Goal: Task Accomplishment & Management: Use online tool/utility

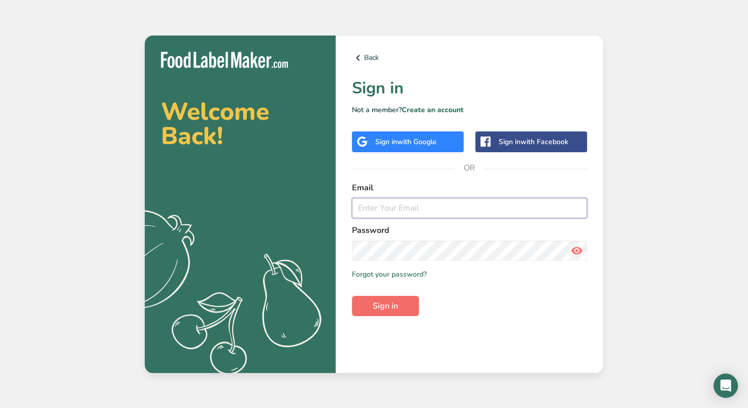
type input "[PERSON_NAME][EMAIL_ADDRESS][DOMAIN_NAME]"
click at [384, 301] on span "Sign in" at bounding box center [385, 306] width 25 height 12
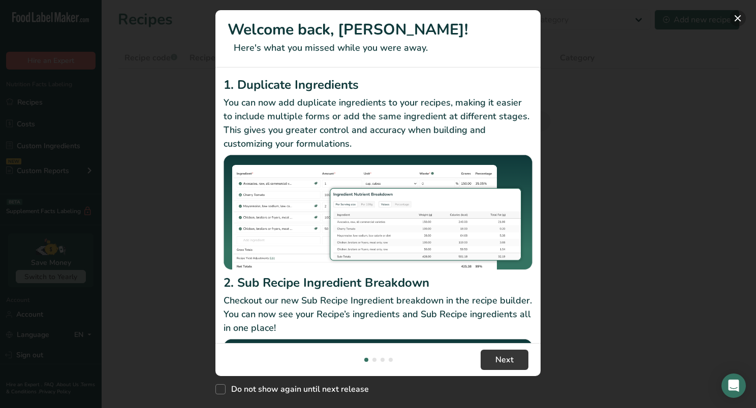
click at [735, 16] on button "New Features" at bounding box center [737, 18] width 16 height 16
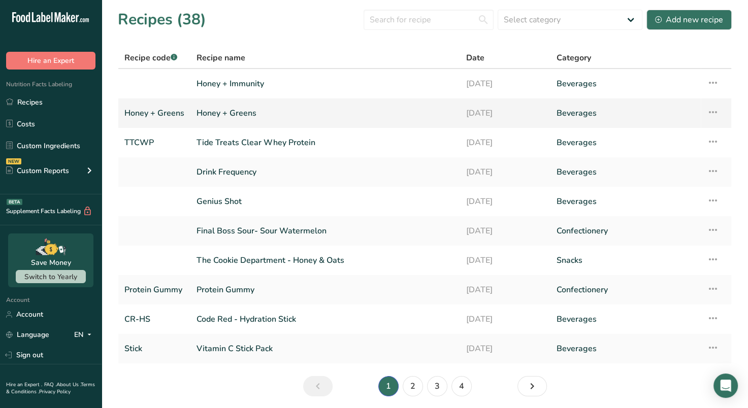
click at [270, 113] on link "Honey + Greens" at bounding box center [325, 113] width 257 height 21
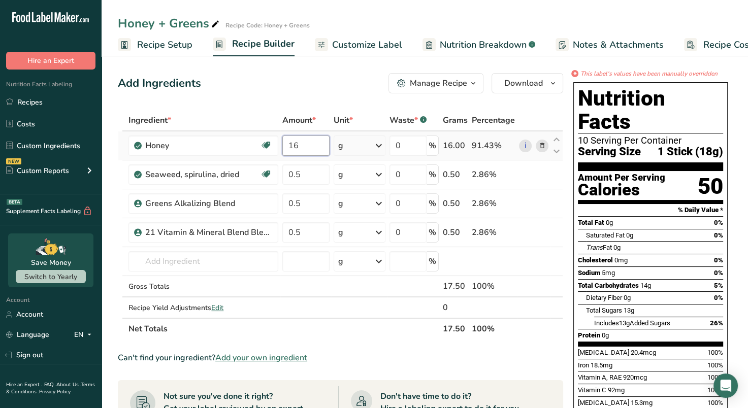
click at [303, 146] on input "16" at bounding box center [305, 146] width 47 height 20
type input "19.47"
click at [319, 174] on div "Ingredient * Amount * Unit * Waste * .a-a{fill:#347362;}.b-a{fill:#fff;} Grams …" at bounding box center [340, 225] width 445 height 230
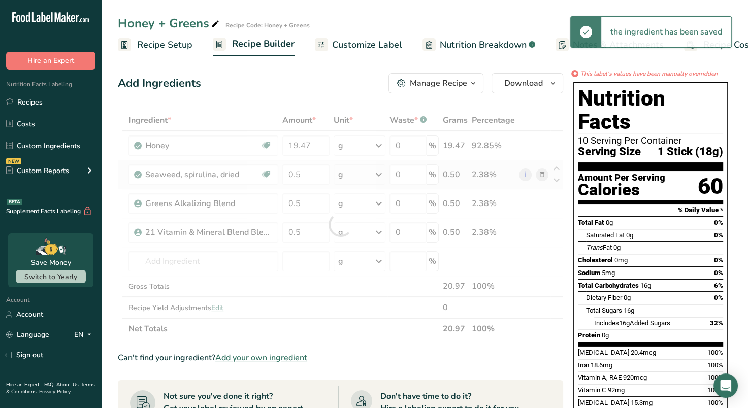
click at [544, 176] on div "Ingredient * Amount * Unit * Waste * .a-a{fill:#347362;}.b-a{fill:#fff;} Grams …" at bounding box center [340, 225] width 445 height 230
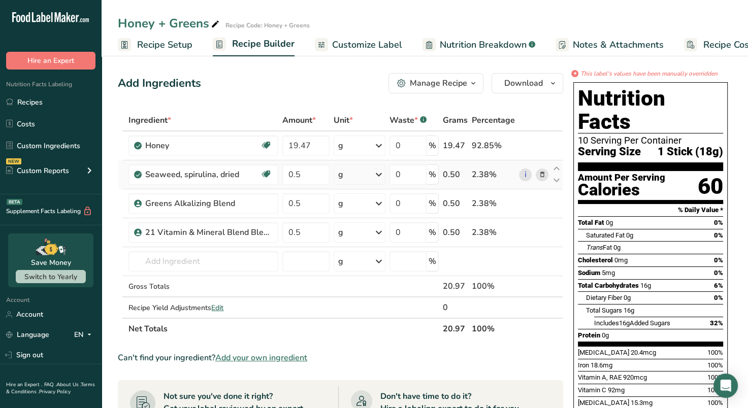
click at [541, 173] on icon at bounding box center [541, 175] width 7 height 11
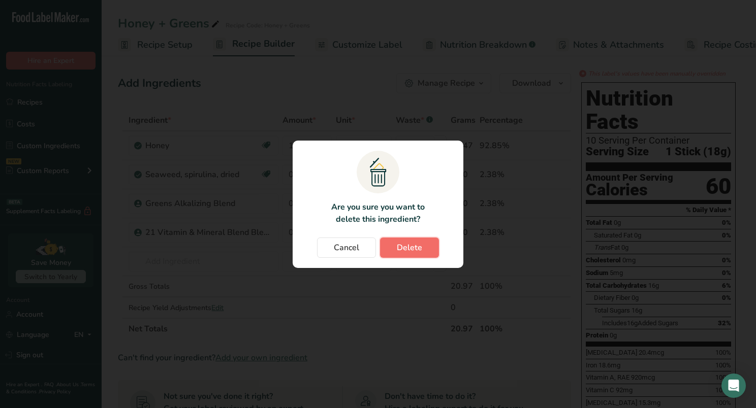
click at [405, 245] on span "Delete" at bounding box center [409, 248] width 25 height 12
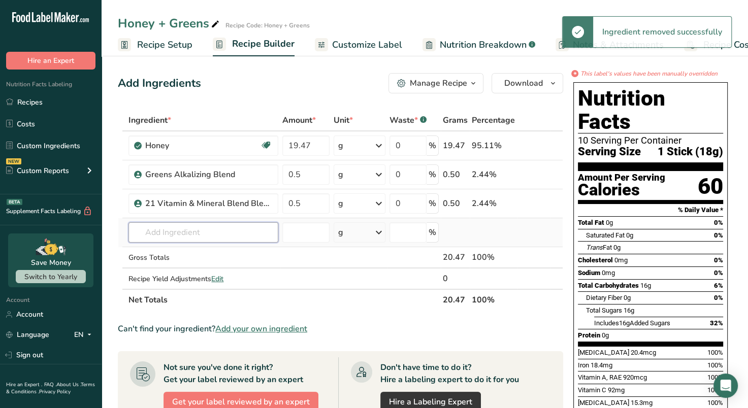
click at [225, 235] on input "text" at bounding box center [203, 232] width 150 height 20
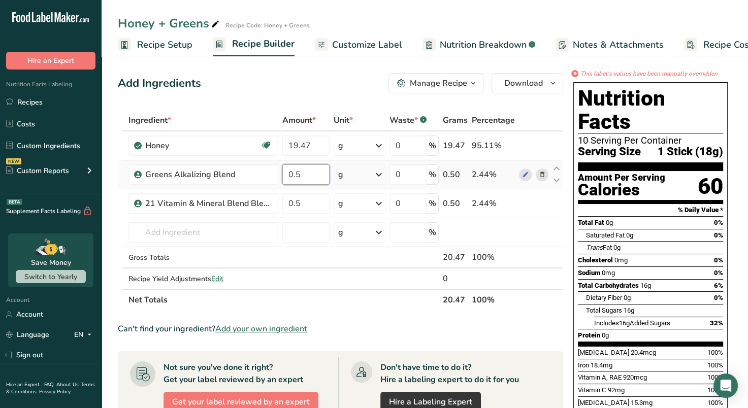
click at [315, 181] on input "0.5" at bounding box center [305, 175] width 47 height 20
type input "0.25"
click at [209, 230] on div "Ingredient * Amount * Unit * Waste * .a-a{fill:#347362;}.b-a{fill:#fff;} Grams …" at bounding box center [340, 210] width 445 height 201
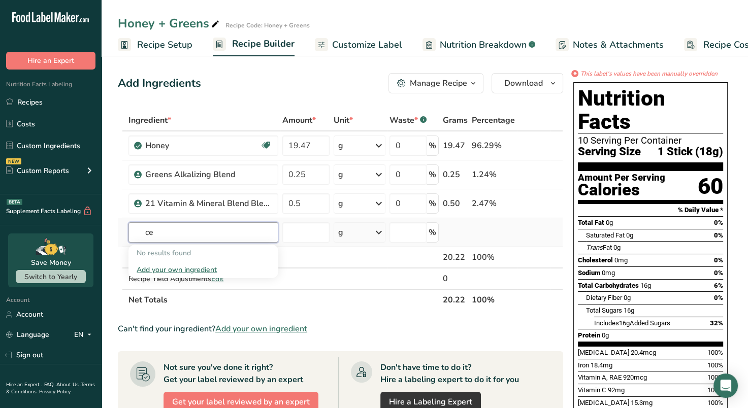
type input "c"
type input "Sea Salt"
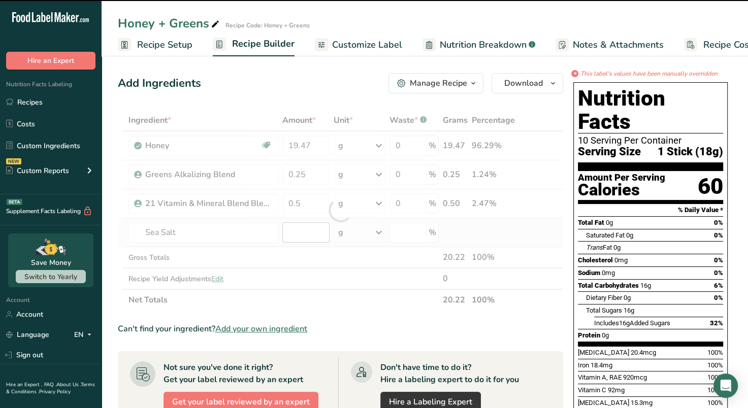
type input "0"
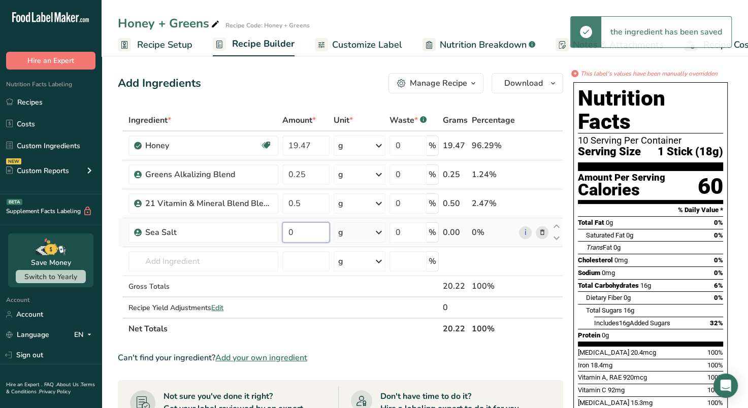
click at [315, 236] on input "0" at bounding box center [305, 232] width 47 height 20
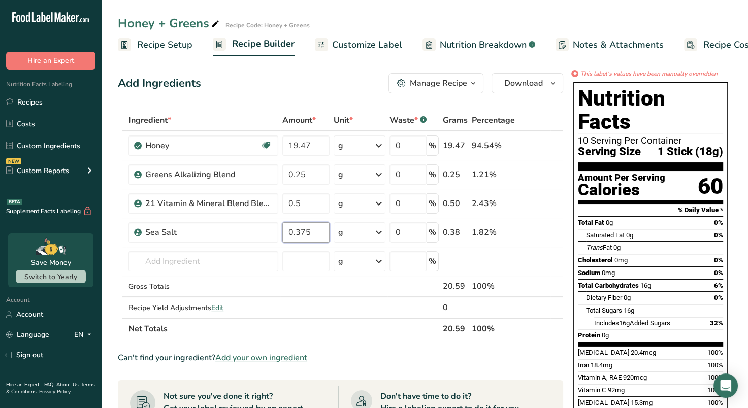
type input "0.375"
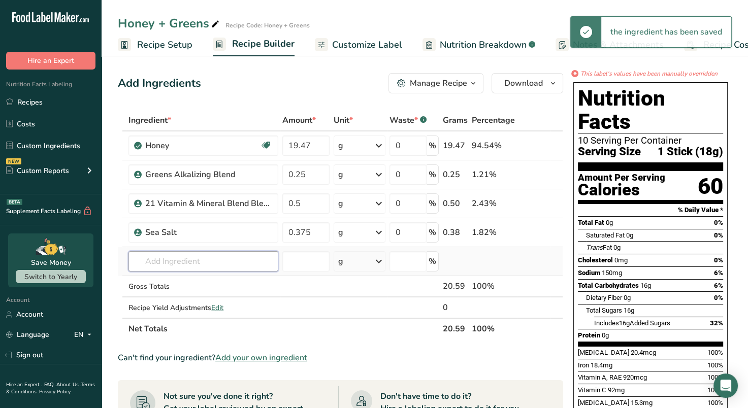
click at [145, 256] on input "text" at bounding box center [203, 261] width 150 height 20
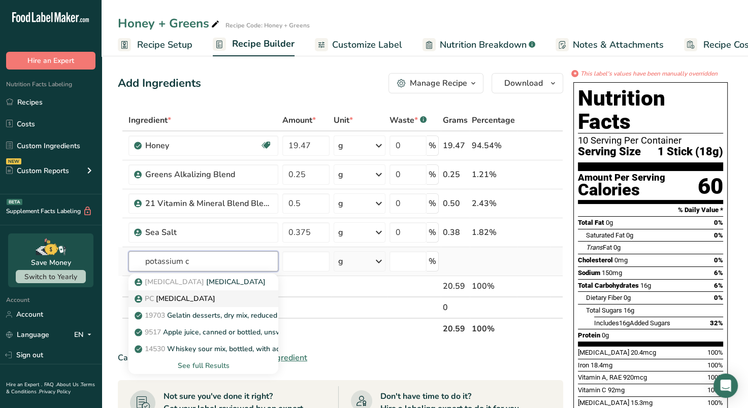
type input "potassium c"
click at [199, 292] on link "PC [MEDICAL_DATA]" at bounding box center [203, 299] width 150 height 17
type input "[MEDICAL_DATA]"
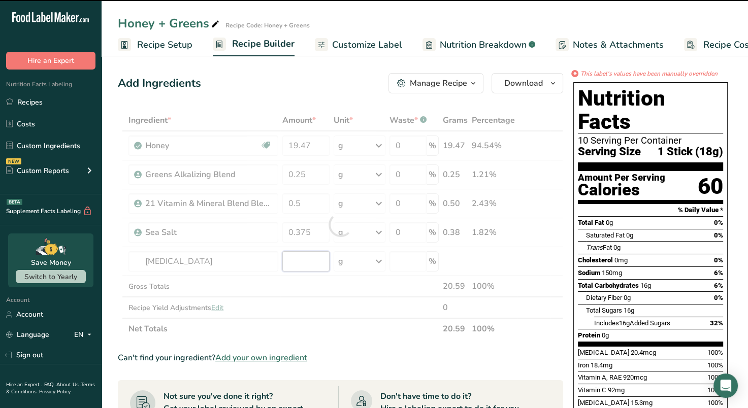
click at [302, 264] on input "number" at bounding box center [305, 261] width 47 height 20
type input "0"
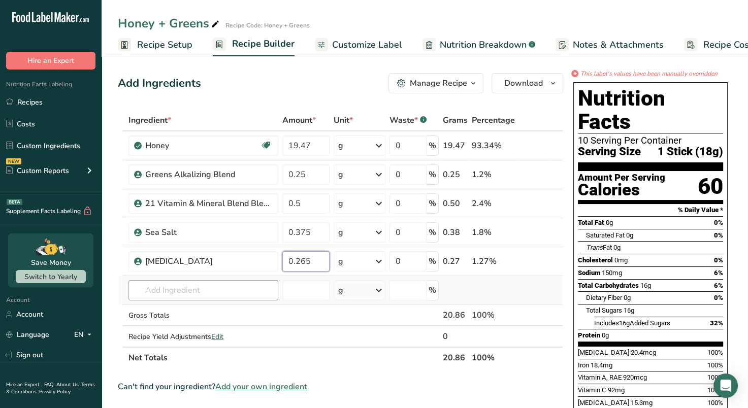
type input "0.265"
click at [228, 291] on div "Ingredient * Amount * Unit * Waste * .a-a{fill:#347362;}.b-a{fill:#fff;} Grams …" at bounding box center [340, 239] width 445 height 259
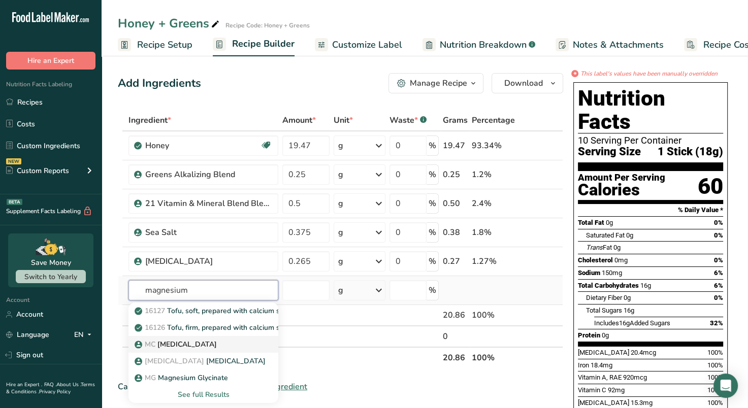
type input "magnesium"
click at [229, 340] on div "MC [MEDICAL_DATA]" at bounding box center [195, 344] width 117 height 11
type input "[MEDICAL_DATA]"
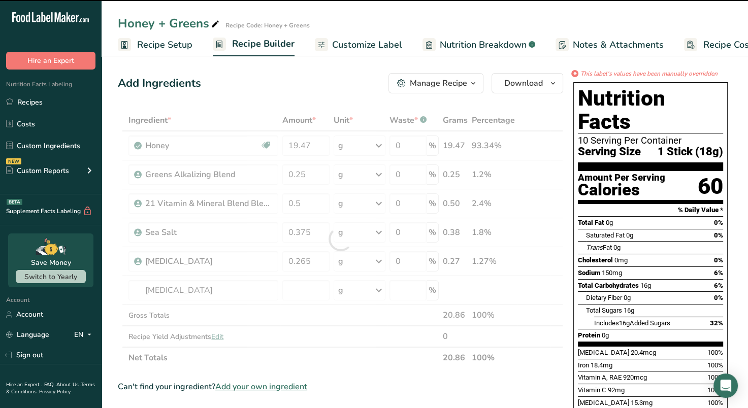
type input "0"
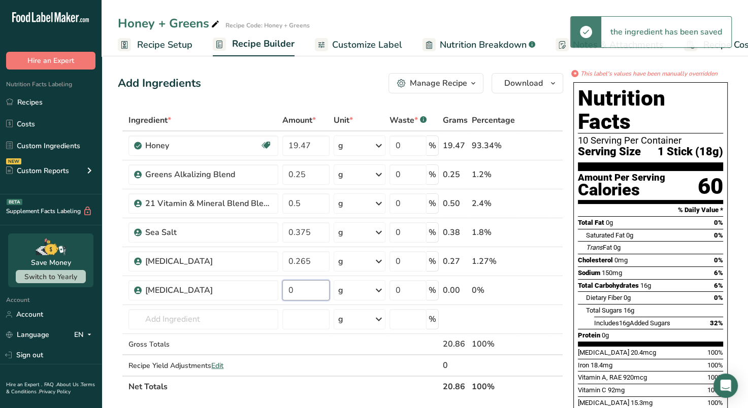
click at [301, 293] on input "0" at bounding box center [305, 290] width 47 height 20
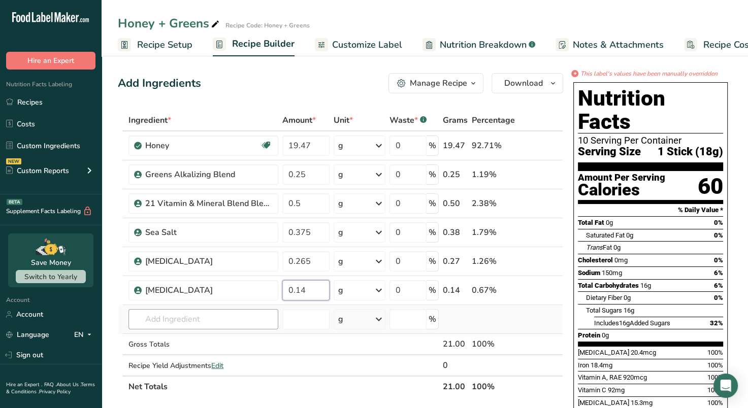
type input "0.14"
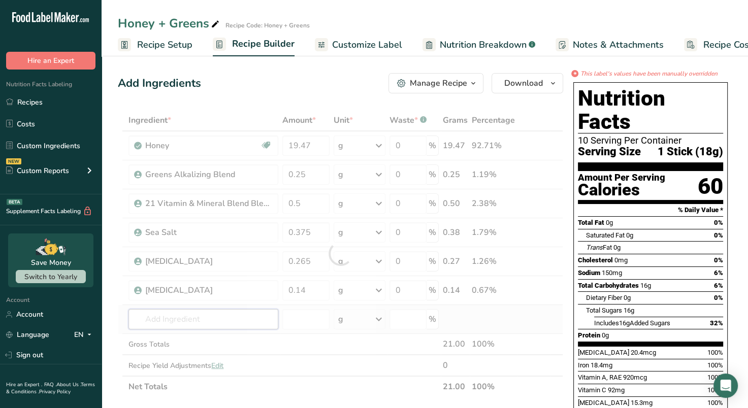
click at [244, 321] on div "Ingredient * Amount * Unit * Waste * .a-a{fill:#347362;}.b-a{fill:#fff;} Grams …" at bounding box center [340, 254] width 445 height 288
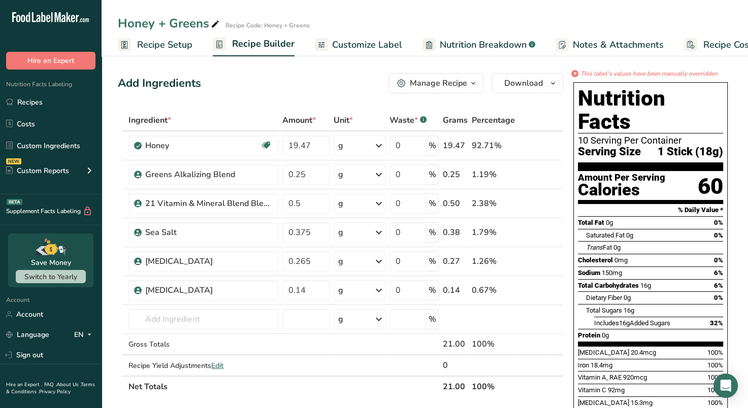
click at [355, 43] on span "Customize Label" at bounding box center [367, 45] width 70 height 14
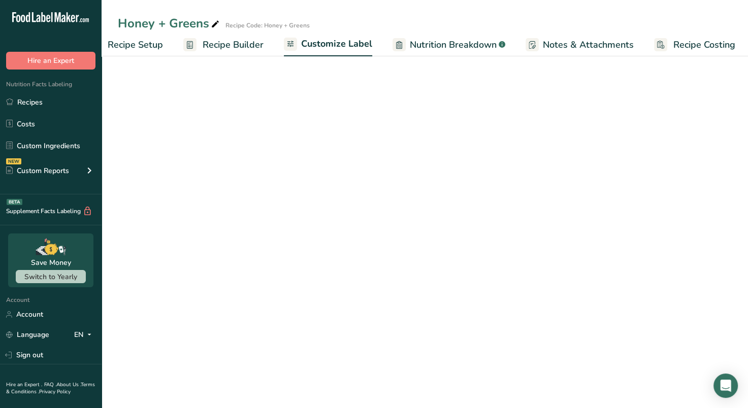
scroll to position [0, 33]
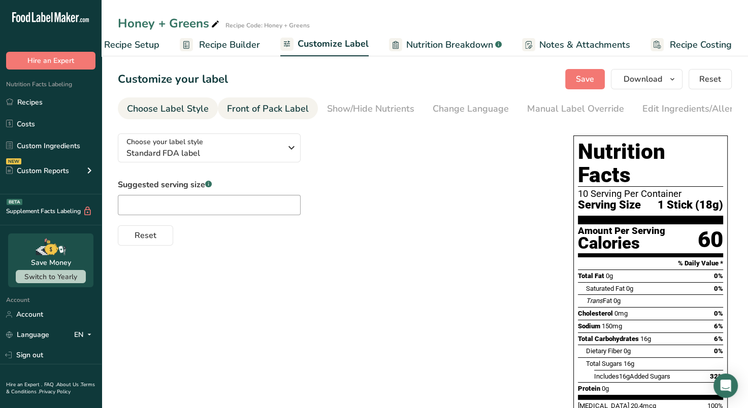
click at [280, 103] on div "Front of Pack Label" at bounding box center [268, 109] width 82 height 14
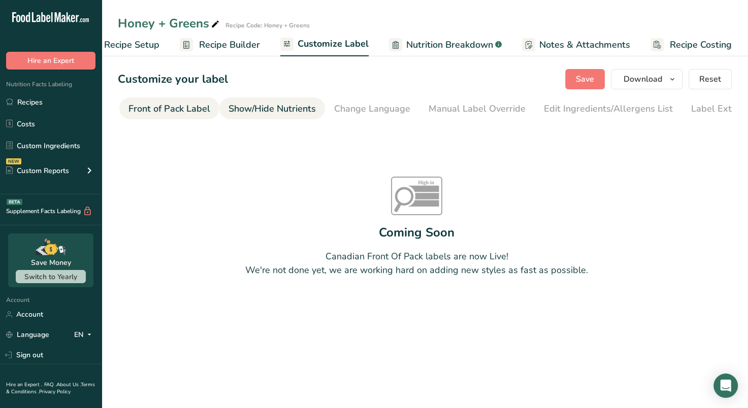
click at [281, 108] on div "Show/Hide Nutrients" at bounding box center [272, 109] width 87 height 14
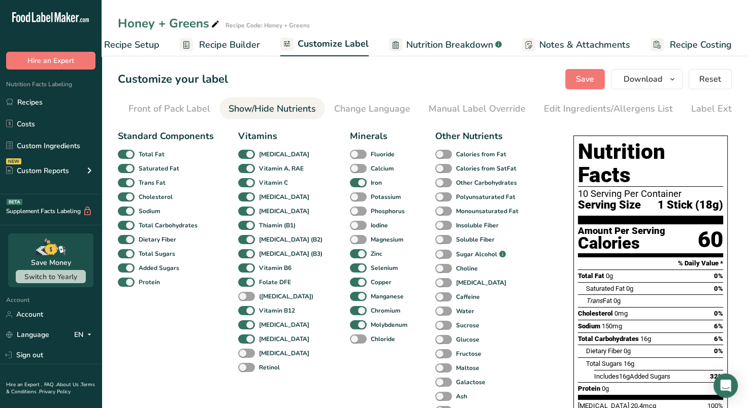
scroll to position [0, 124]
click at [332, 113] on div "Change Language" at bounding box center [347, 109] width 76 height 14
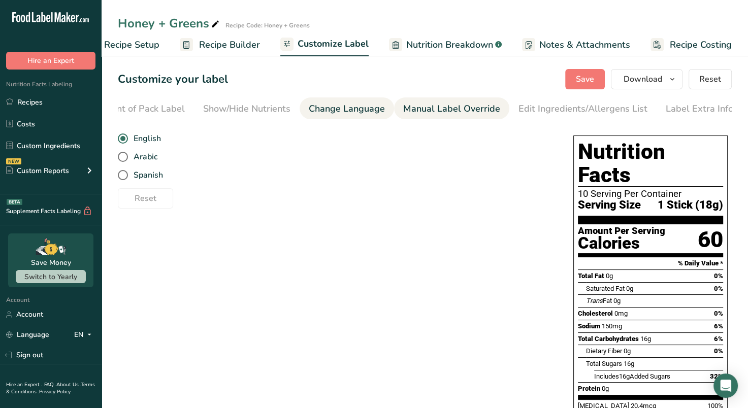
click at [411, 110] on div "Manual Label Override" at bounding box center [451, 109] width 97 height 14
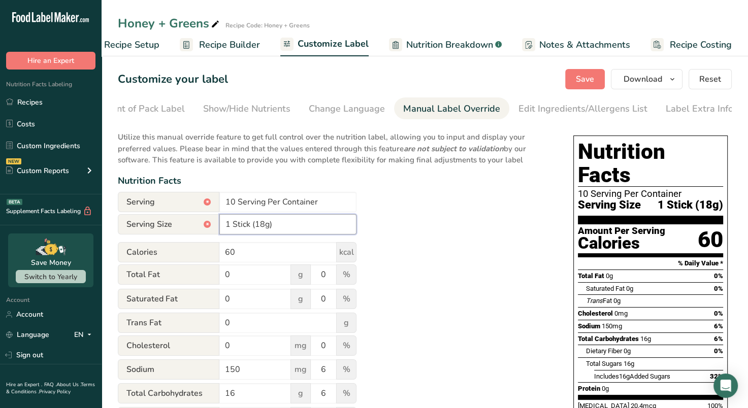
click at [265, 227] on input "1 Stick (18g)" at bounding box center [287, 224] width 137 height 20
type input "1 Sachet (21g)"
click at [234, 202] on input "10 Serving Per Container" at bounding box center [287, 202] width 137 height 20
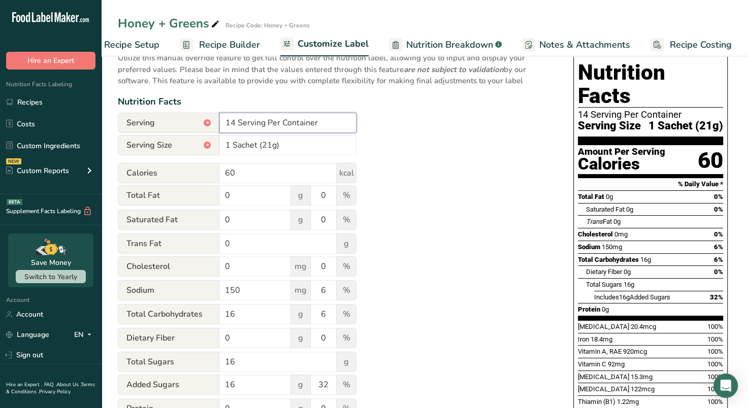
scroll to position [85, 0]
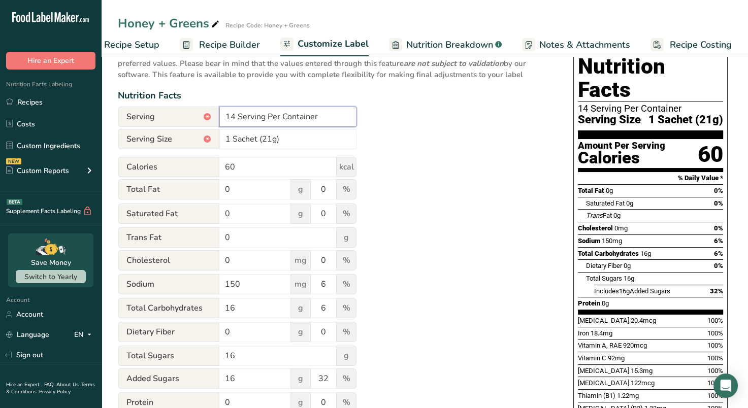
type input "14 Serving Per Container"
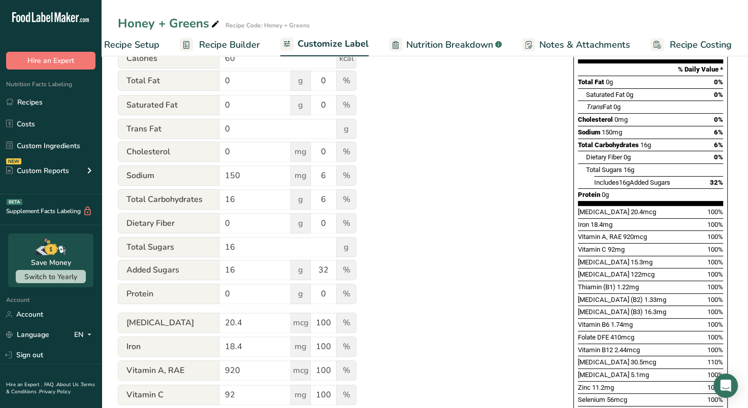
scroll to position [0, 0]
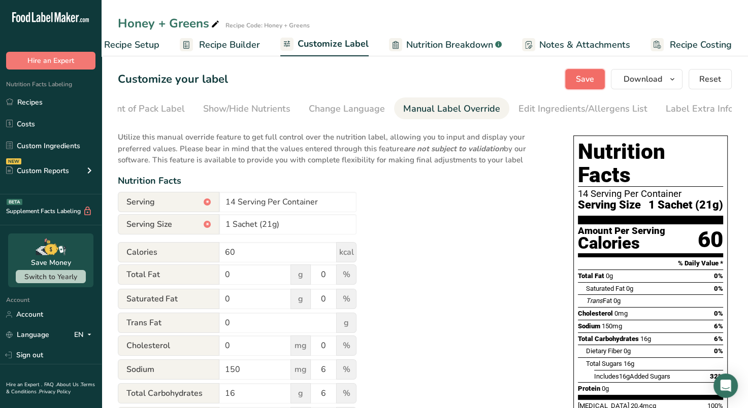
click at [575, 81] on button "Save" at bounding box center [585, 79] width 40 height 20
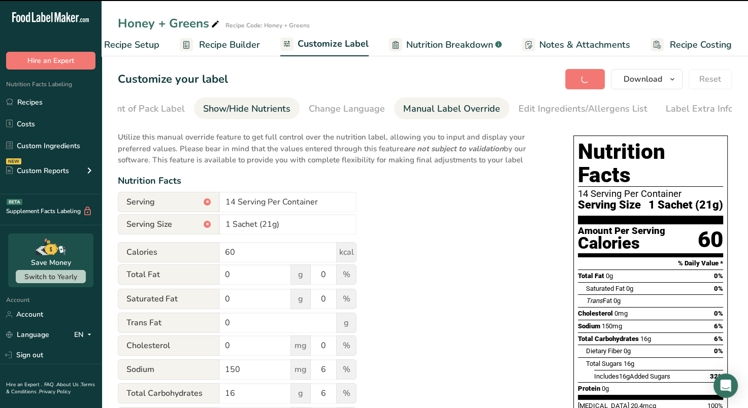
click at [252, 105] on div "Show/Hide Nutrients" at bounding box center [246, 109] width 87 height 14
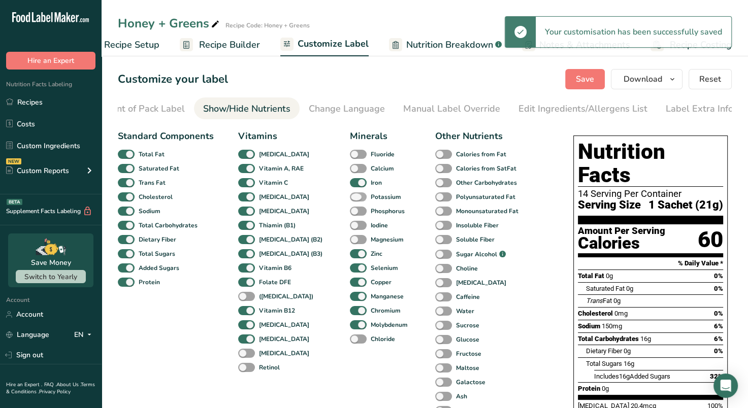
click at [350, 199] on span at bounding box center [358, 197] width 17 height 10
click at [350, 199] on input "Potassium" at bounding box center [353, 197] width 7 height 7
checkbox input "true"
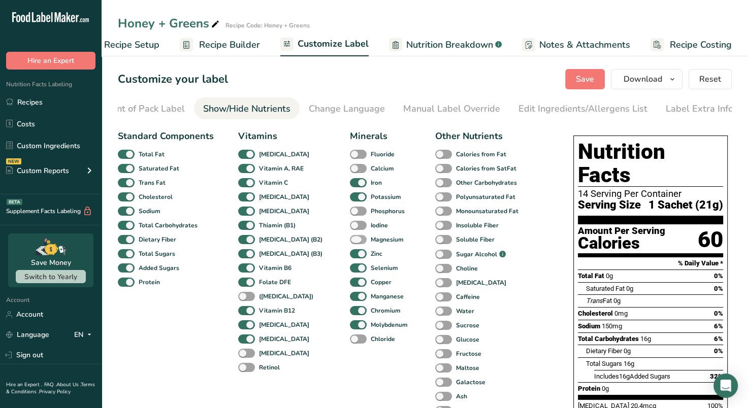
click at [350, 244] on span at bounding box center [358, 240] width 17 height 10
click at [350, 243] on input "Magnesium" at bounding box center [353, 239] width 7 height 7
checkbox input "true"
click at [414, 106] on div "Manual Label Override" at bounding box center [451, 109] width 97 height 14
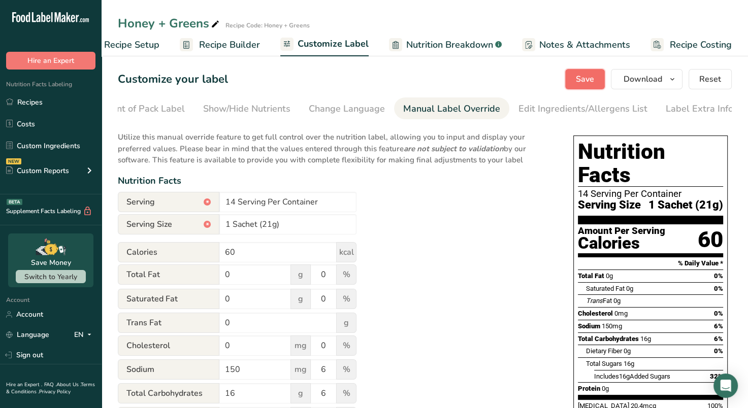
click at [584, 77] on span "Save" at bounding box center [585, 79] width 18 height 12
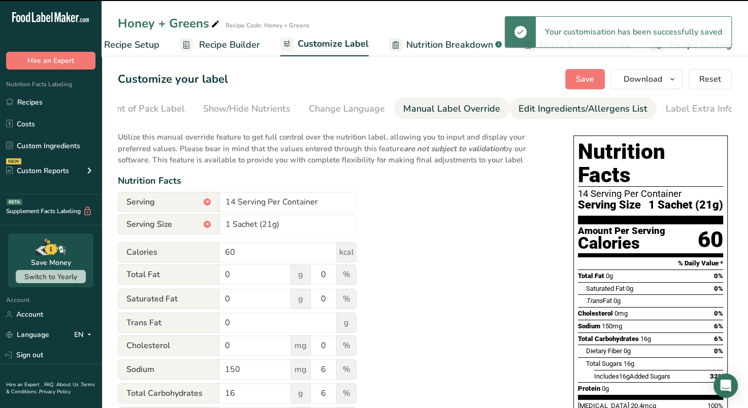
click at [545, 108] on div "Edit Ingredients/Allergens List" at bounding box center [583, 109] width 129 height 14
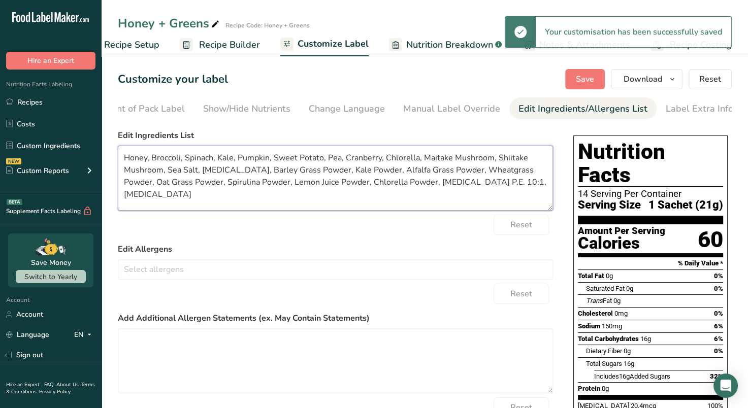
click at [144, 160] on textarea "Honey, Broccoli, Spinach, Kale, Pumpkin, Sweet Potato, Pea, Cranberry, Chlorell…" at bounding box center [335, 178] width 435 height 65
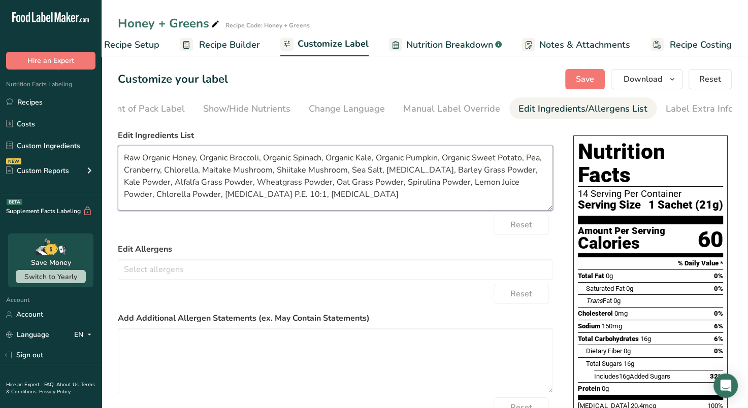
paste textarea "Organic"
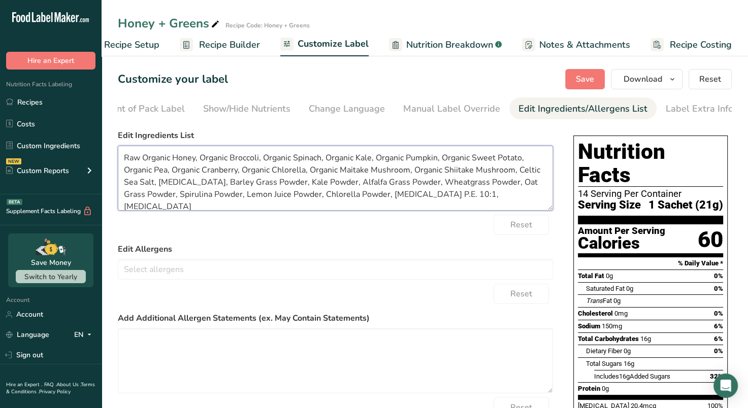
paste textarea "Organic"
paste textarea "rganic O"
paste textarea "Organic"
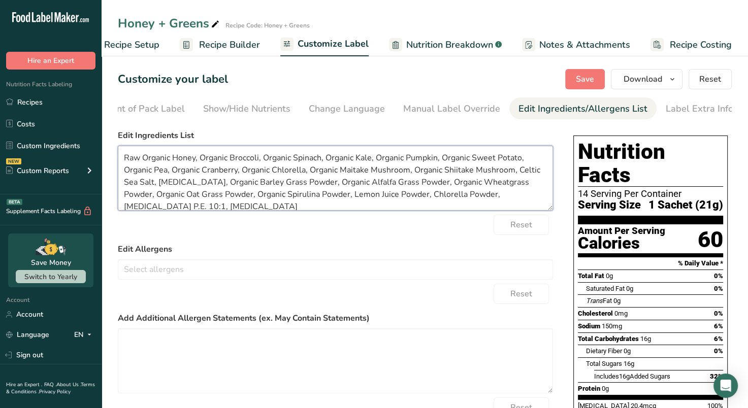
paste textarea "Organic"
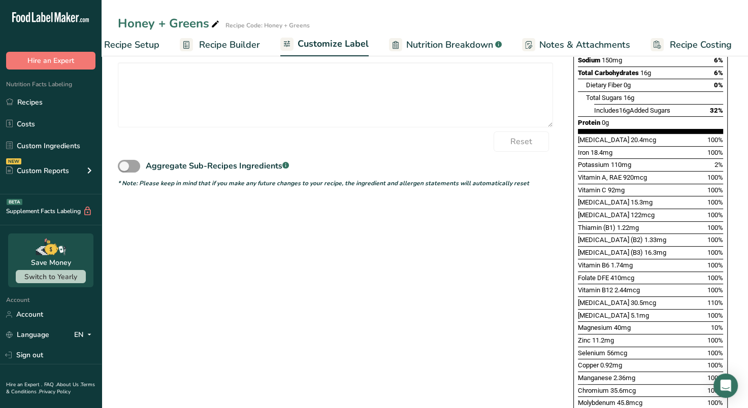
scroll to position [0, 0]
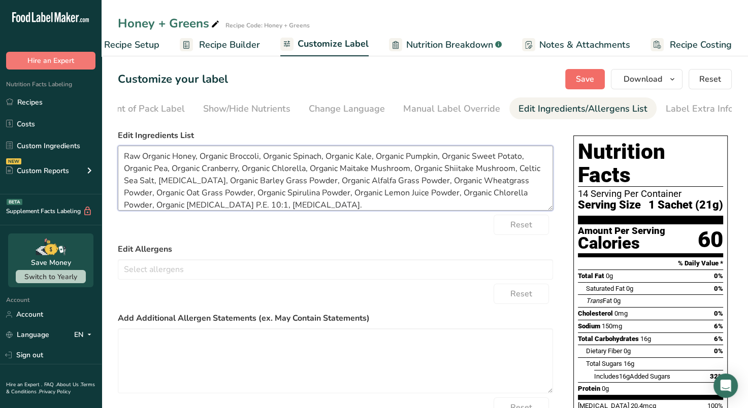
type textarea "Raw Organic Honey, Organic Broccoli, Organic Spinach, Organic Kale, Organic Pum…"
click at [587, 72] on button "Save" at bounding box center [585, 79] width 40 height 20
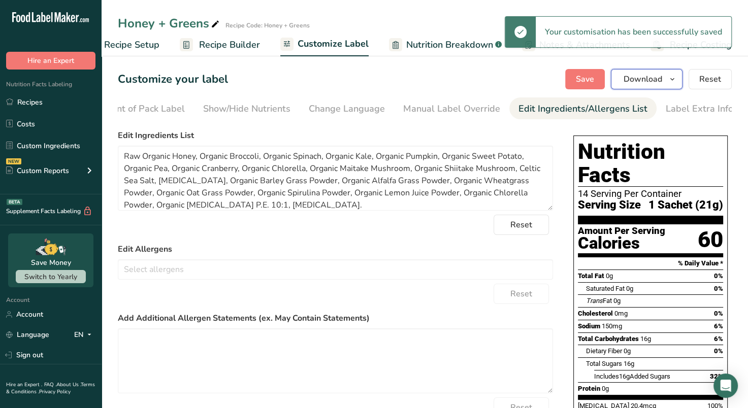
click at [673, 76] on icon "button" at bounding box center [672, 79] width 8 height 13
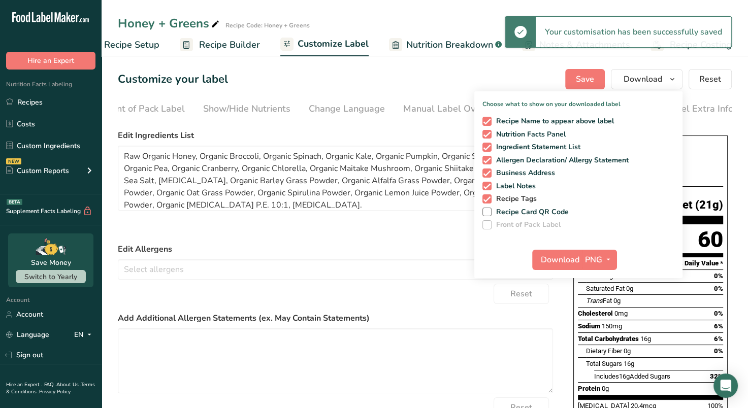
click at [490, 198] on span at bounding box center [486, 199] width 9 height 9
click at [489, 198] on input "Recipe Tags" at bounding box center [485, 199] width 7 height 7
checkbox input "false"
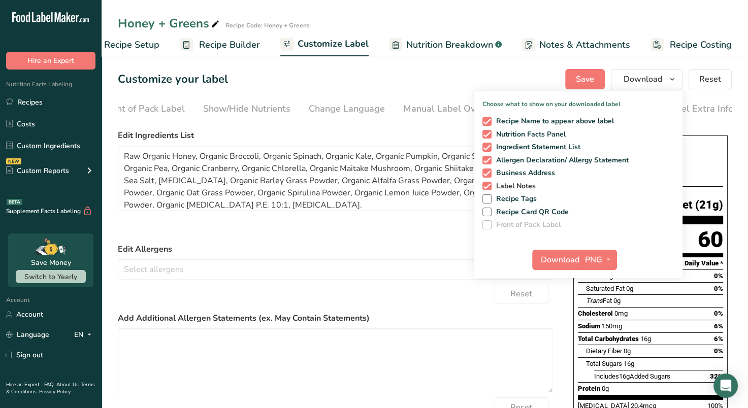
click at [489, 182] on span at bounding box center [486, 186] width 9 height 9
click at [489, 183] on input "Label Notes" at bounding box center [485, 186] width 7 height 7
checkbox input "false"
click at [488, 171] on span at bounding box center [486, 173] width 9 height 9
click at [488, 171] on input "Business Address" at bounding box center [485, 173] width 7 height 7
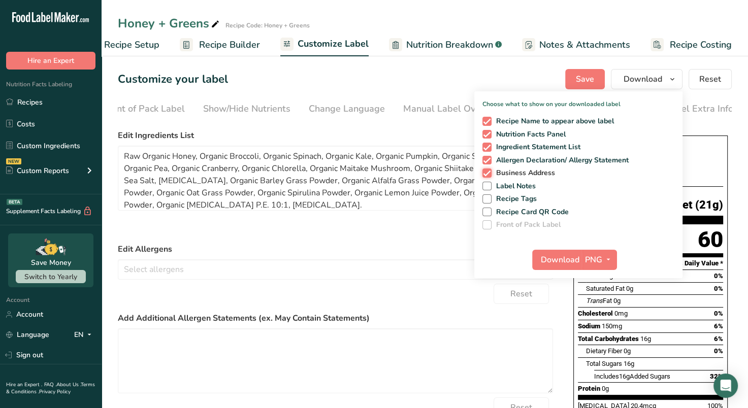
checkbox input "false"
click at [604, 252] on button "PNG" at bounding box center [599, 260] width 35 height 20
click at [604, 327] on link "PDF" at bounding box center [601, 331] width 33 height 17
click at [567, 264] on span "Download" at bounding box center [560, 260] width 39 height 12
click at [402, 246] on label "Edit Allergens" at bounding box center [335, 249] width 435 height 12
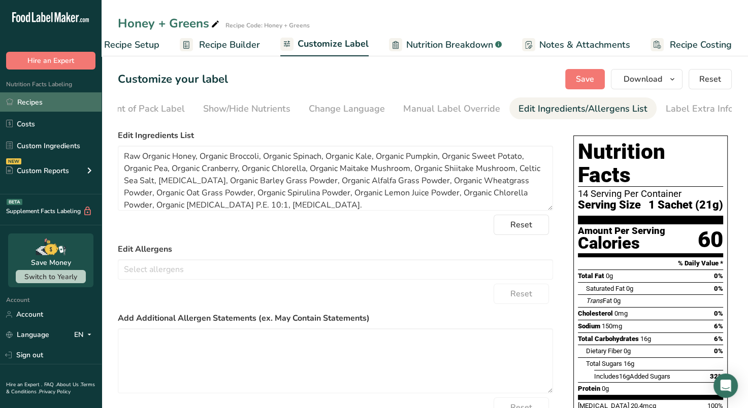
click at [26, 101] on link "Recipes" at bounding box center [51, 101] width 102 height 19
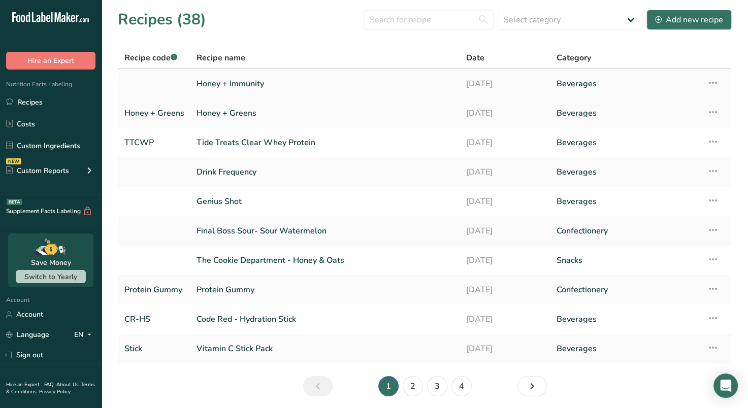
click at [259, 88] on link "Honey + Immunity" at bounding box center [325, 83] width 257 height 21
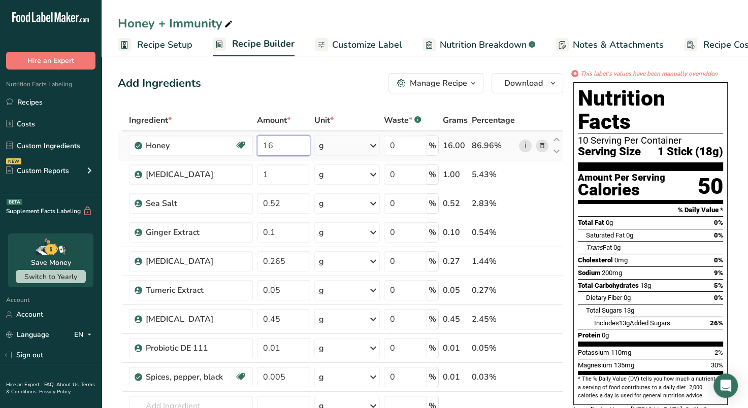
click at [285, 146] on input "16" at bounding box center [284, 146] width 54 height 20
click at [284, 180] on div "Ingredient * Amount * Unit * Waste * .a-a{fill:#347362;}.b-a{fill:#fff;} Grams …" at bounding box center [340, 297] width 445 height 375
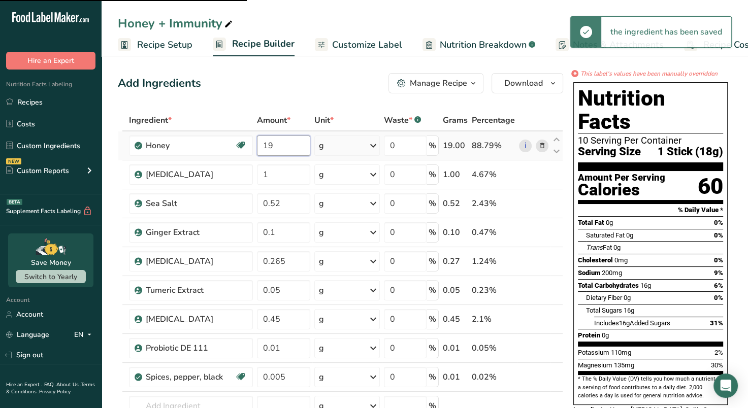
click at [281, 147] on div "Ingredient * Amount * Unit * Waste * .a-a{fill:#347362;}.b-a{fill:#fff;} Grams …" at bounding box center [340, 297] width 445 height 375
type input "19.02"
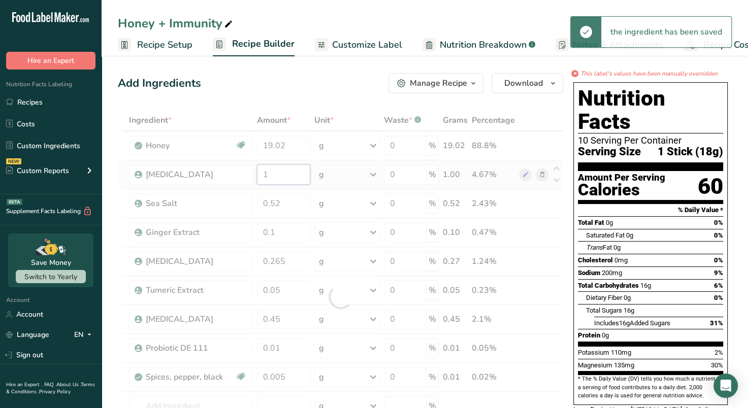
click at [283, 170] on div "Ingredient * Amount * Unit * Waste * .a-a{fill:#347362;}.b-a{fill:#fff;} Grams …" at bounding box center [340, 297] width 445 height 375
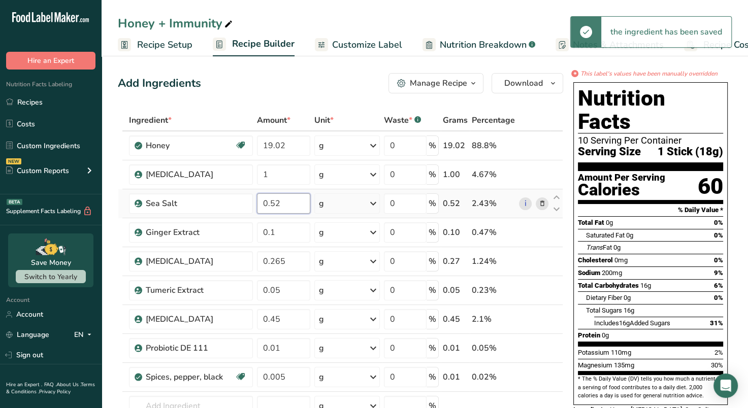
click at [288, 207] on div "Ingredient * Amount * Unit * Waste * .a-a{fill:#347362;}.b-a{fill:#fff;} Grams …" at bounding box center [340, 297] width 445 height 375
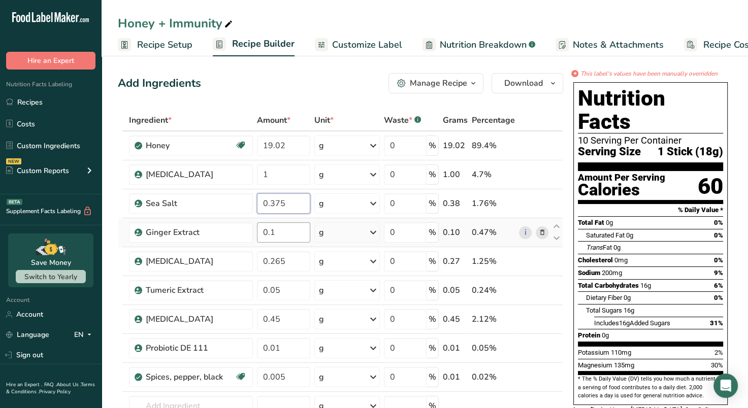
type input "0.375"
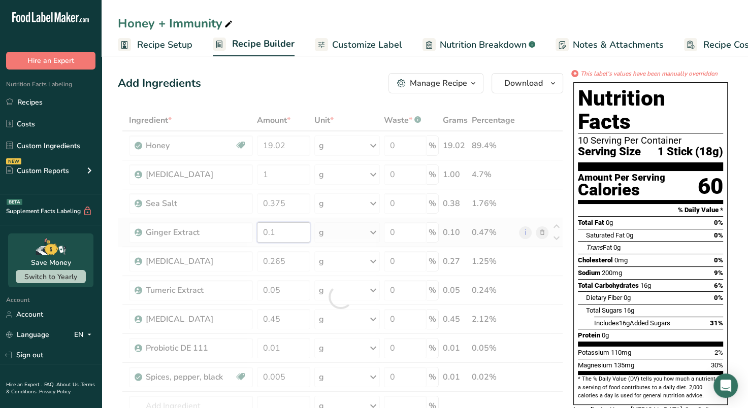
click at [292, 238] on div "Ingredient * Amount * Unit * Waste * .a-a{fill:#347362;}.b-a{fill:#fff;} Grams …" at bounding box center [340, 297] width 445 height 375
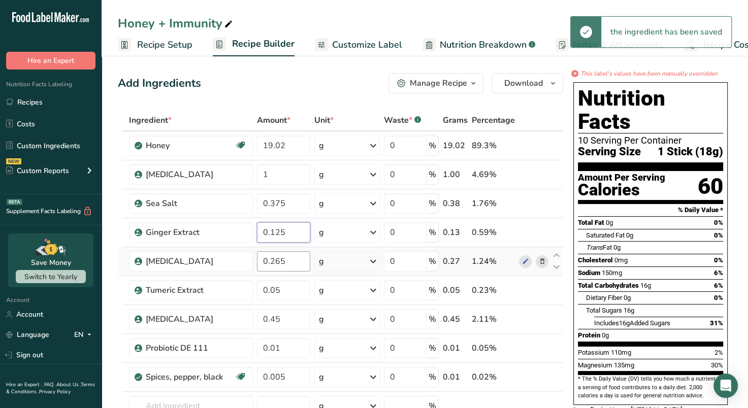
type input "0.125"
click at [297, 259] on div "Ingredient * Amount * Unit * Waste * .a-a{fill:#347362;}.b-a{fill:#fff;} Grams …" at bounding box center [340, 297] width 445 height 375
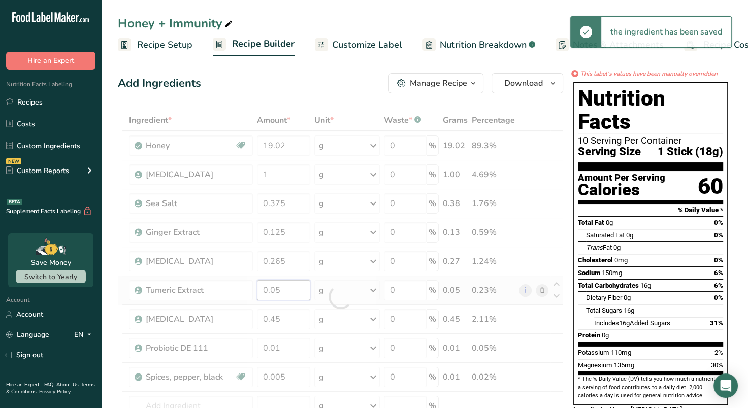
click at [294, 295] on div "Ingredient * Amount * Unit * Waste * .a-a{fill:#347362;}.b-a{fill:#fff;} Grams …" at bounding box center [340, 297] width 445 height 375
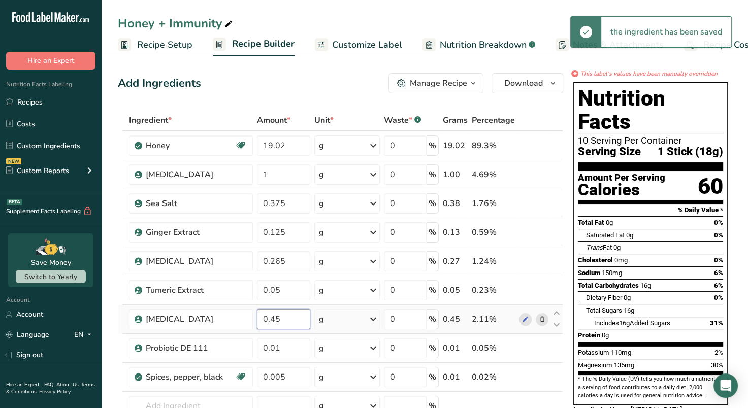
click at [295, 320] on div "Ingredient * Amount * Unit * Waste * .a-a{fill:#347362;}.b-a{fill:#fff;} Grams …" at bounding box center [340, 297] width 445 height 375
type input "0.14"
click at [295, 347] on div "Ingredient * Amount * Unit * Waste * .a-a{fill:#347362;}.b-a{fill:#fff;} Grams …" at bounding box center [340, 297] width 445 height 375
type input "2"
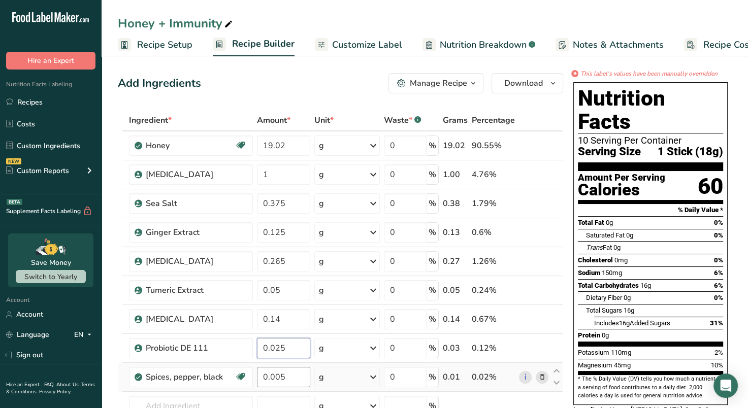
type input "0.025"
click at [295, 370] on div "Ingredient * Amount * Unit * Waste * .a-a{fill:#347362;}.b-a{fill:#fff;} Grams …" at bounding box center [340, 297] width 445 height 375
type input "0.004998"
click at [362, 41] on span "Customize Label" at bounding box center [367, 45] width 70 height 14
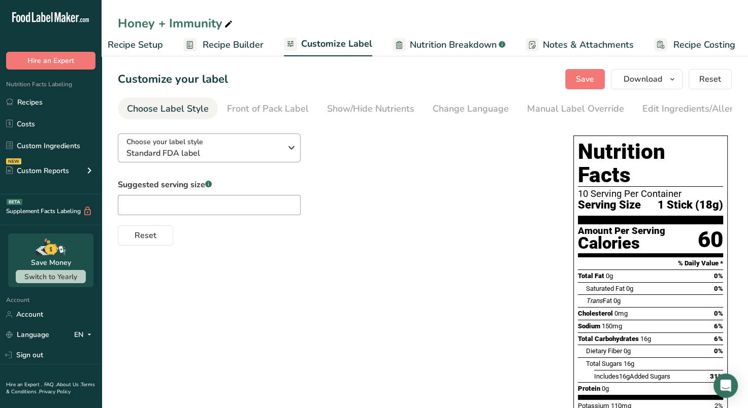
scroll to position [0, 33]
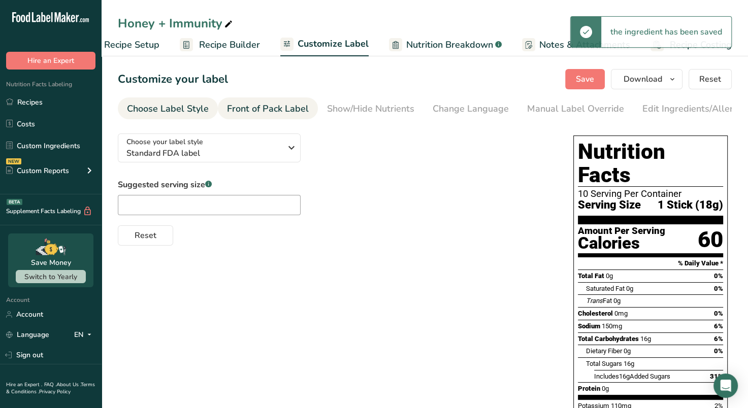
click at [273, 104] on div "Front of Pack Label" at bounding box center [268, 109] width 82 height 14
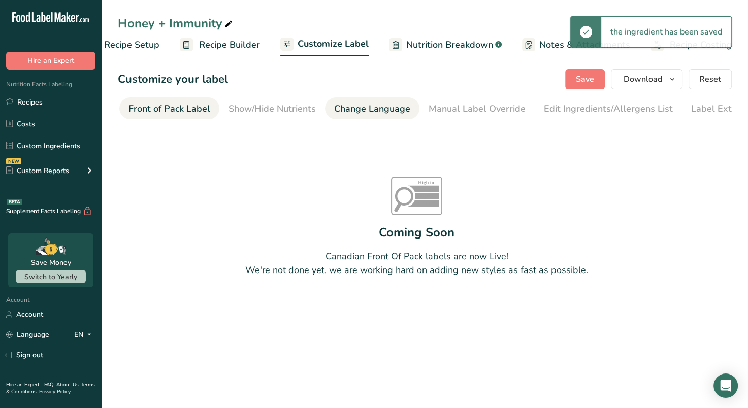
click at [353, 108] on div "Change Language" at bounding box center [372, 109] width 76 height 14
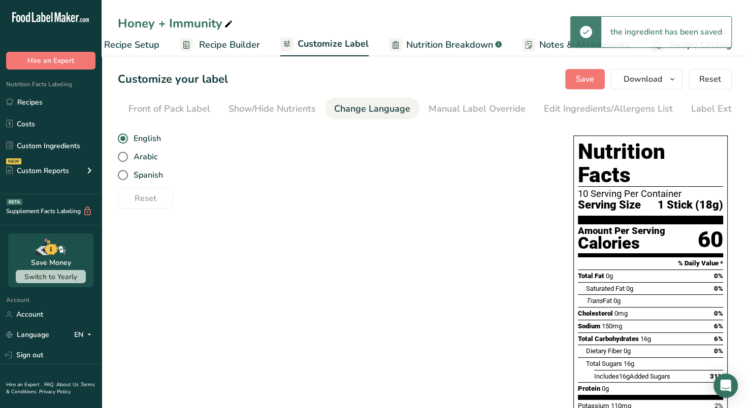
scroll to position [0, 124]
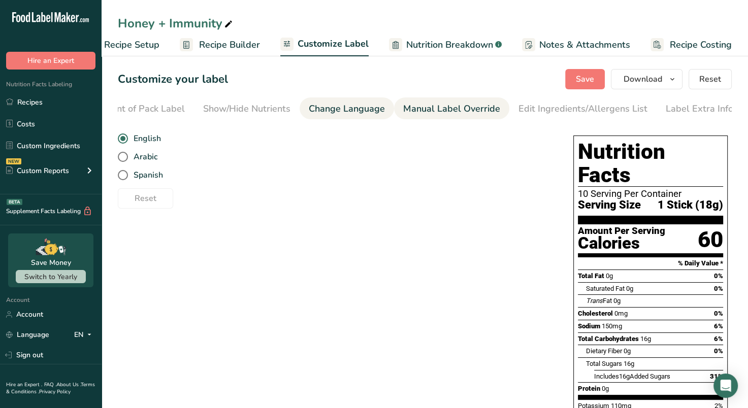
click at [425, 104] on div "Manual Label Override" at bounding box center [451, 109] width 97 height 14
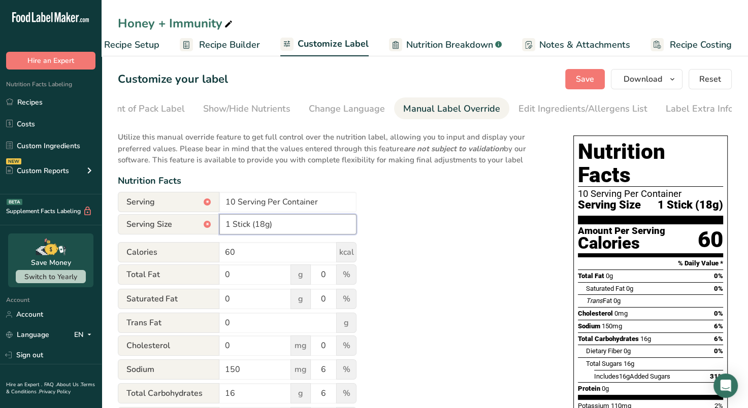
click at [262, 228] on input "1 Stick (18g)" at bounding box center [287, 224] width 137 height 20
type input "1 Sachet (21g)"
click at [234, 204] on input "10 Serving Per Container" at bounding box center [287, 202] width 137 height 20
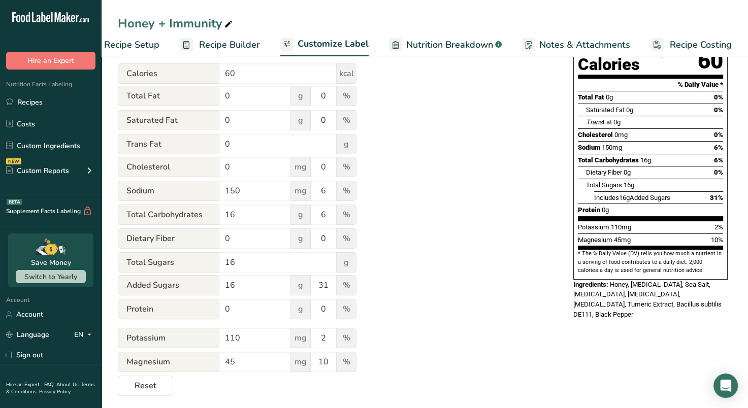
scroll to position [185, 0]
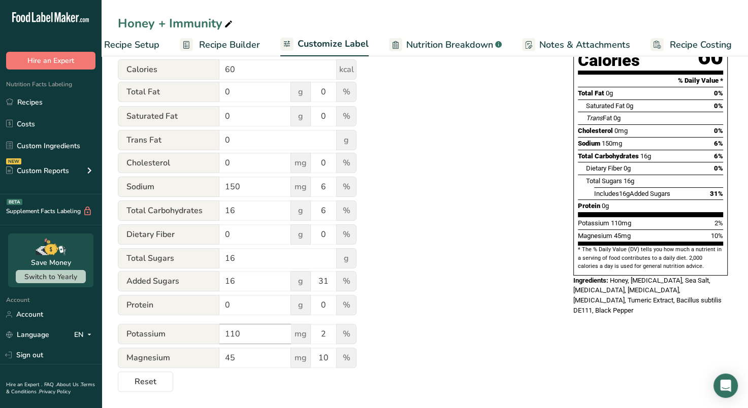
type input "14 Serving Per Container"
click at [234, 335] on input "110" at bounding box center [255, 334] width 72 height 20
type input "100"
click at [243, 359] on input "45" at bounding box center [255, 358] width 72 height 20
type input "40"
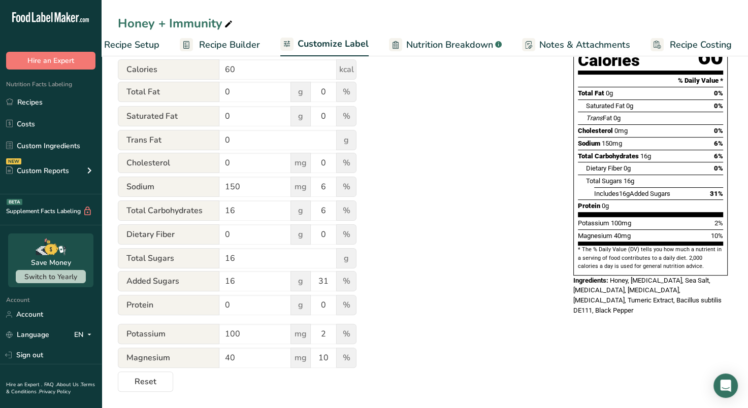
click at [421, 323] on div "Utilize this manual override feature to get full control over the nutrition lab…" at bounding box center [335, 167] width 435 height 449
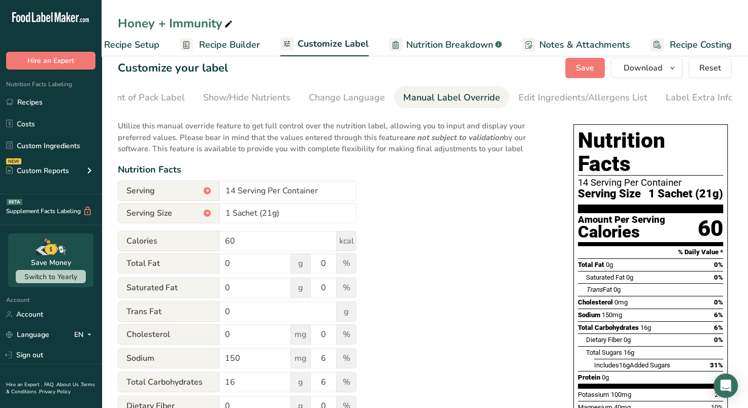
scroll to position [0, 0]
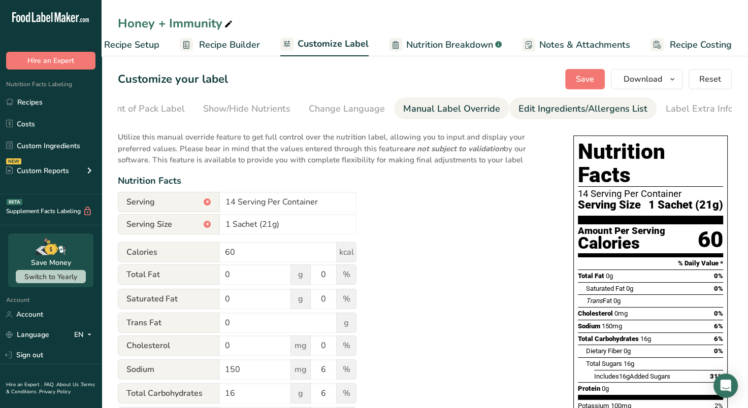
click at [544, 106] on div "Edit Ingredients/Allergens List" at bounding box center [583, 109] width 129 height 14
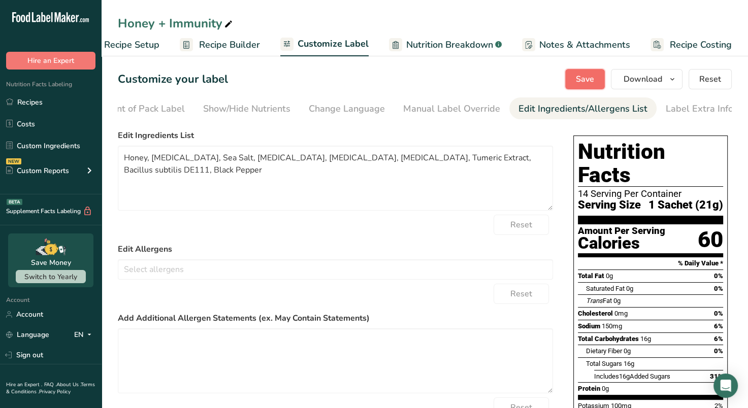
click at [579, 81] on span "Save" at bounding box center [585, 79] width 18 height 12
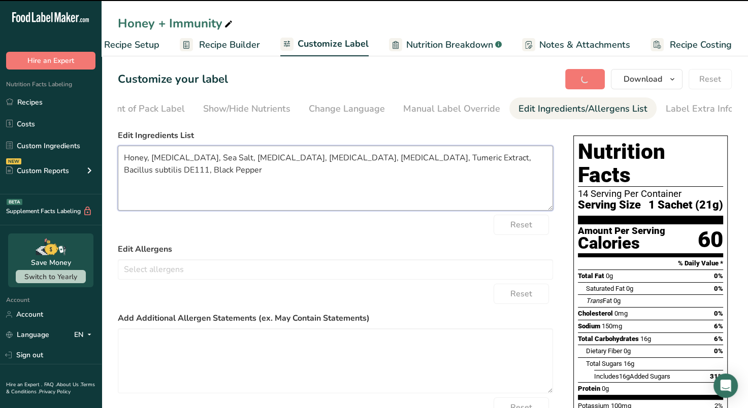
click at [124, 161] on textarea "Honey, [MEDICAL_DATA], Sea Salt, [MEDICAL_DATA], [MEDICAL_DATA], [MEDICAL_DATA]…" at bounding box center [335, 178] width 435 height 65
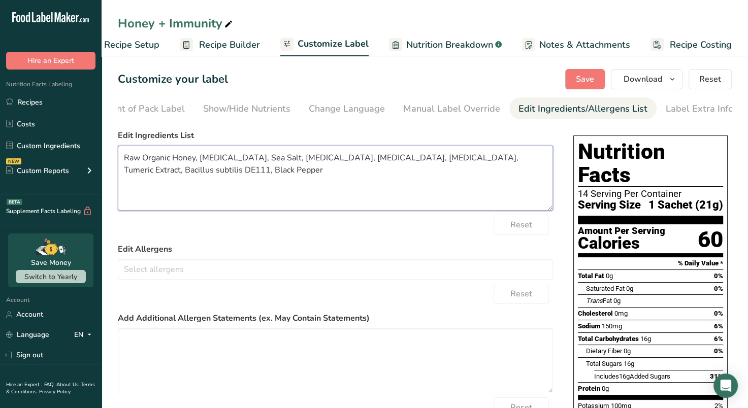
type textarea "Raw Organic Honey, [MEDICAL_DATA], Sea Salt, [MEDICAL_DATA], [MEDICAL_DATA], [M…"
